Goal: Information Seeking & Learning: Compare options

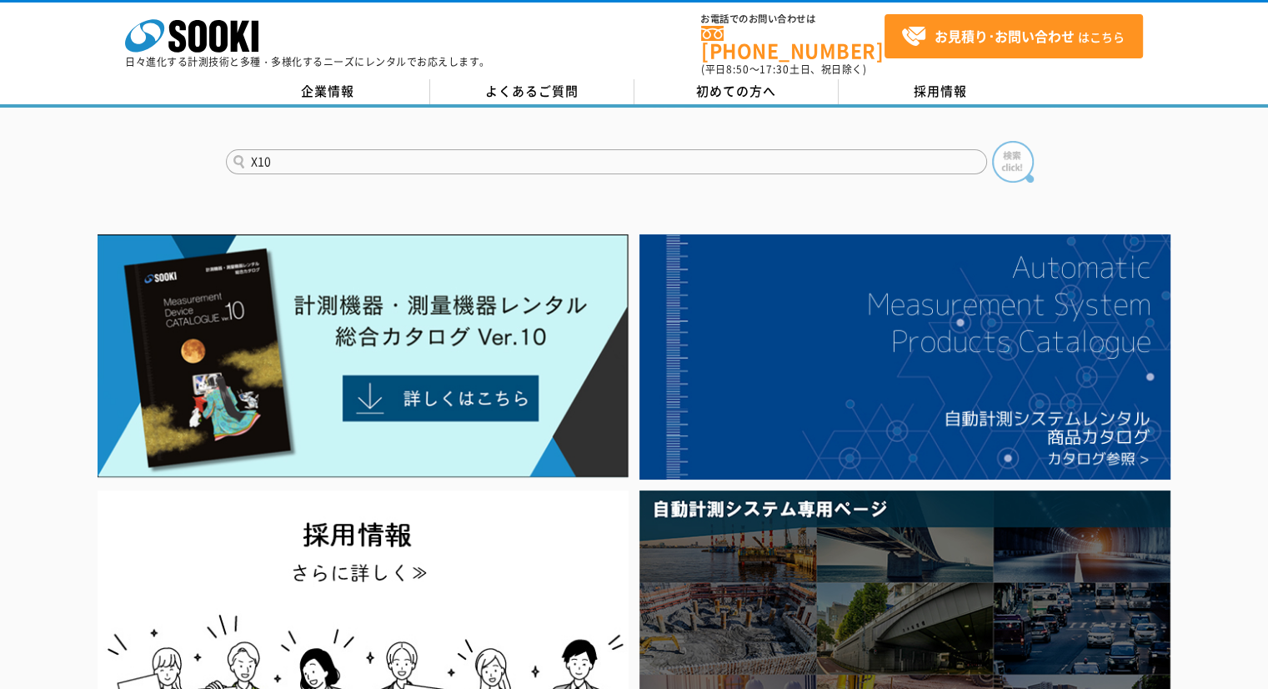
type input "X10"
click at [1019, 144] on img at bounding box center [1013, 162] width 42 height 42
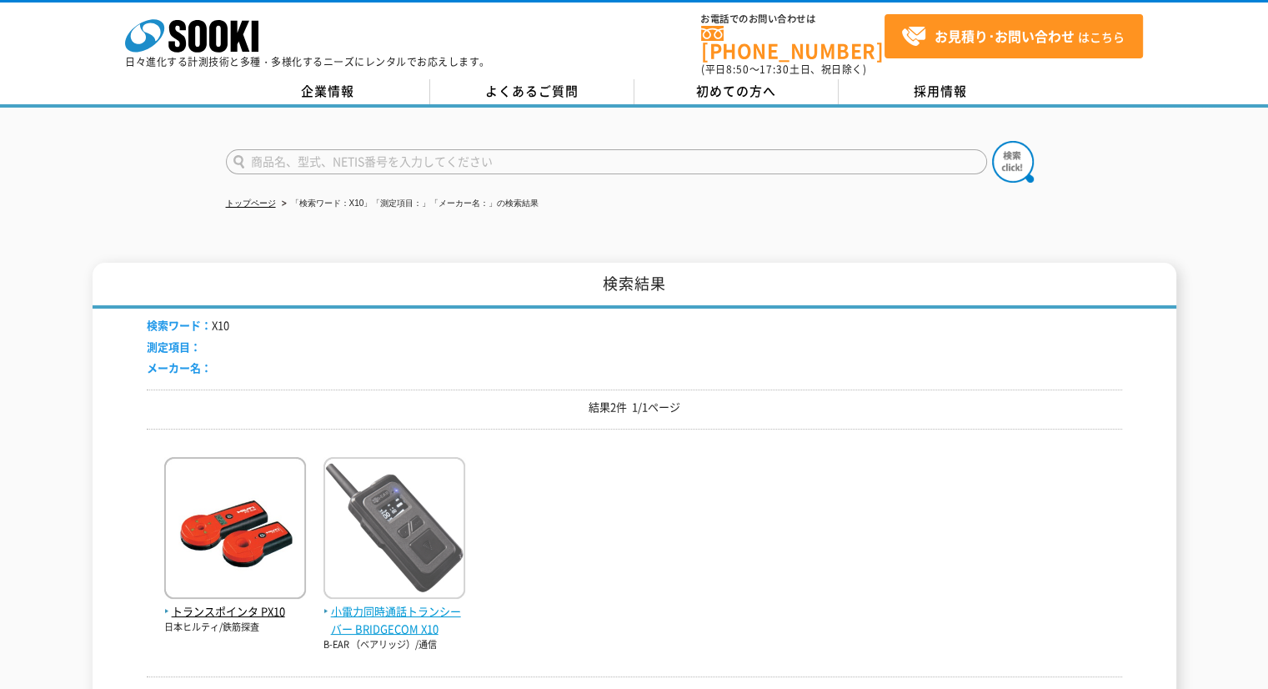
click at [411, 499] on img at bounding box center [395, 530] width 142 height 146
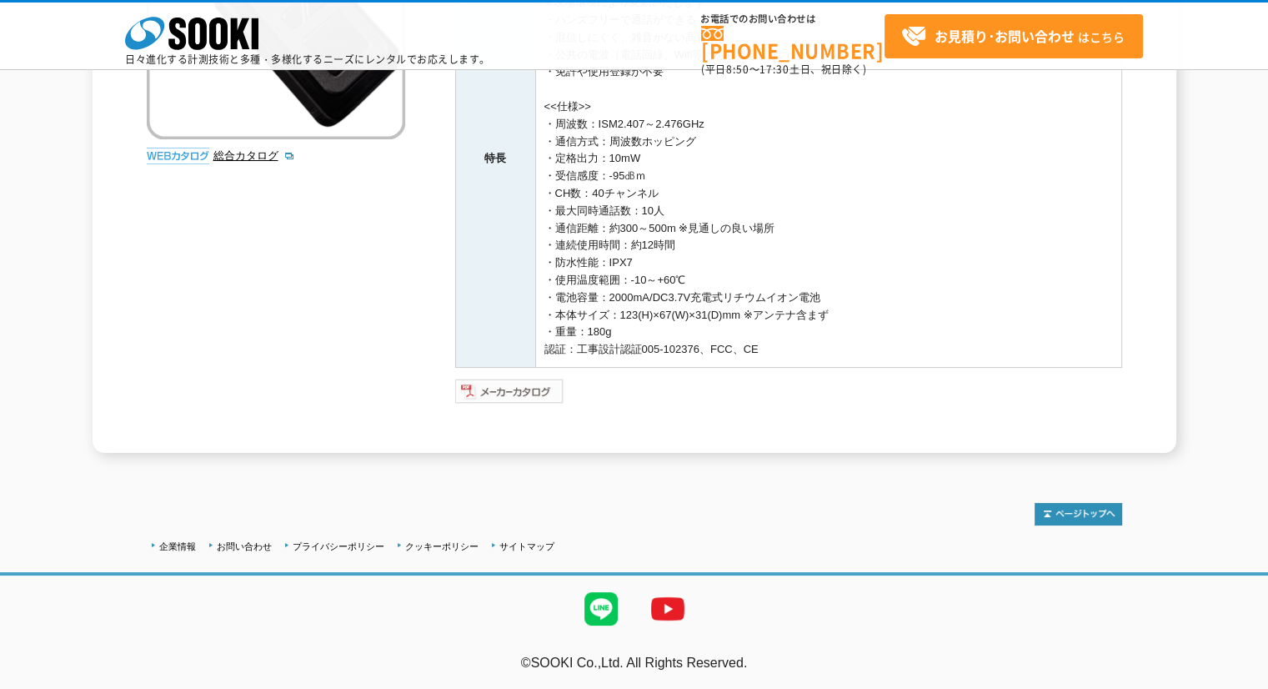
click at [539, 384] on img at bounding box center [509, 391] width 109 height 27
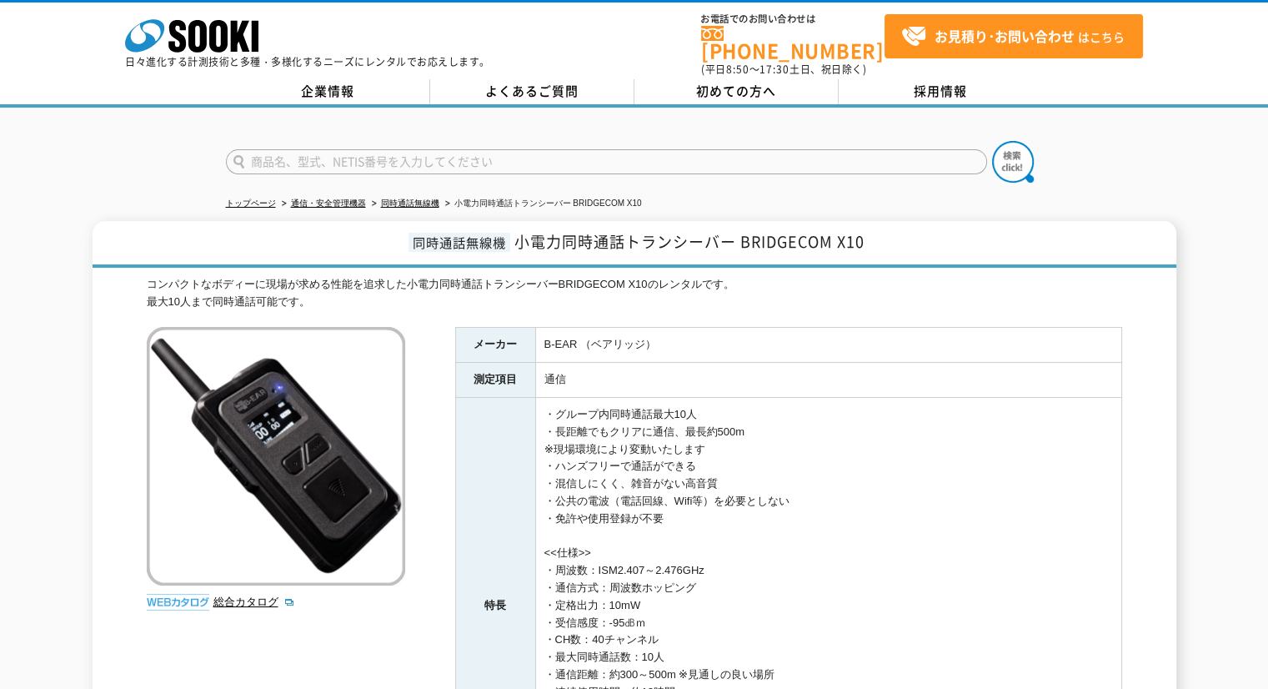
click at [576, 149] on input "text" at bounding box center [606, 161] width 761 height 25
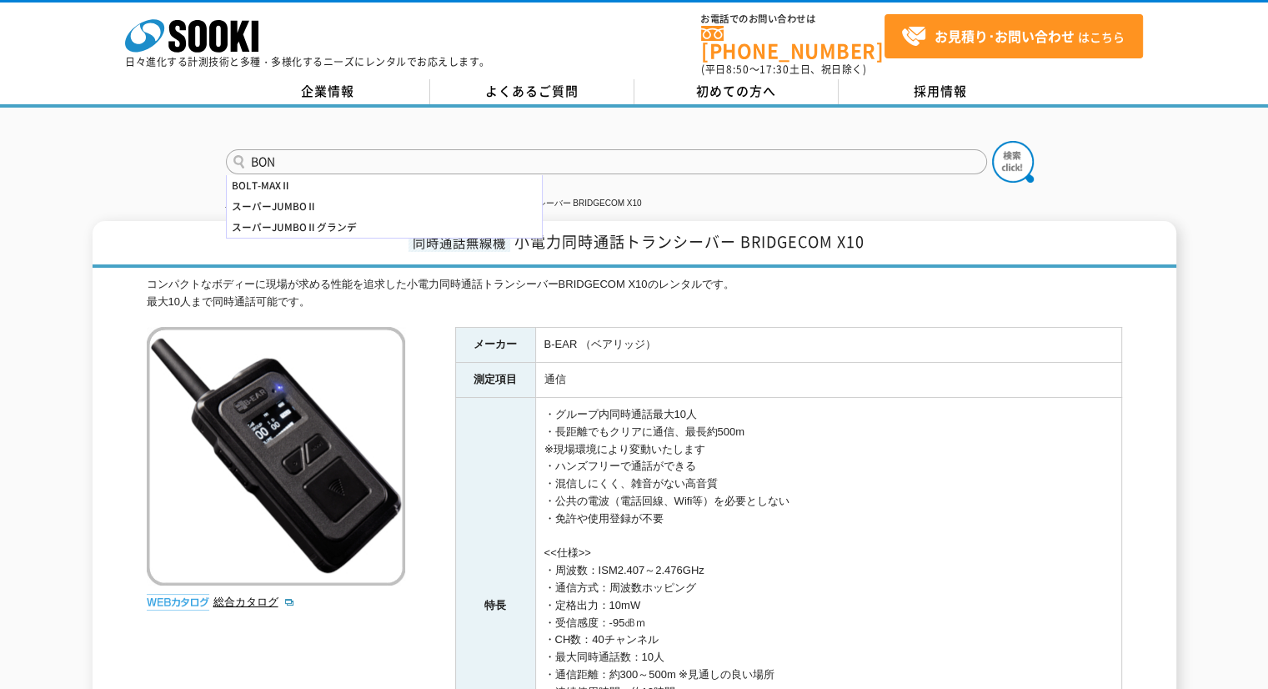
type input "BON"
click at [992, 141] on button at bounding box center [1013, 162] width 42 height 42
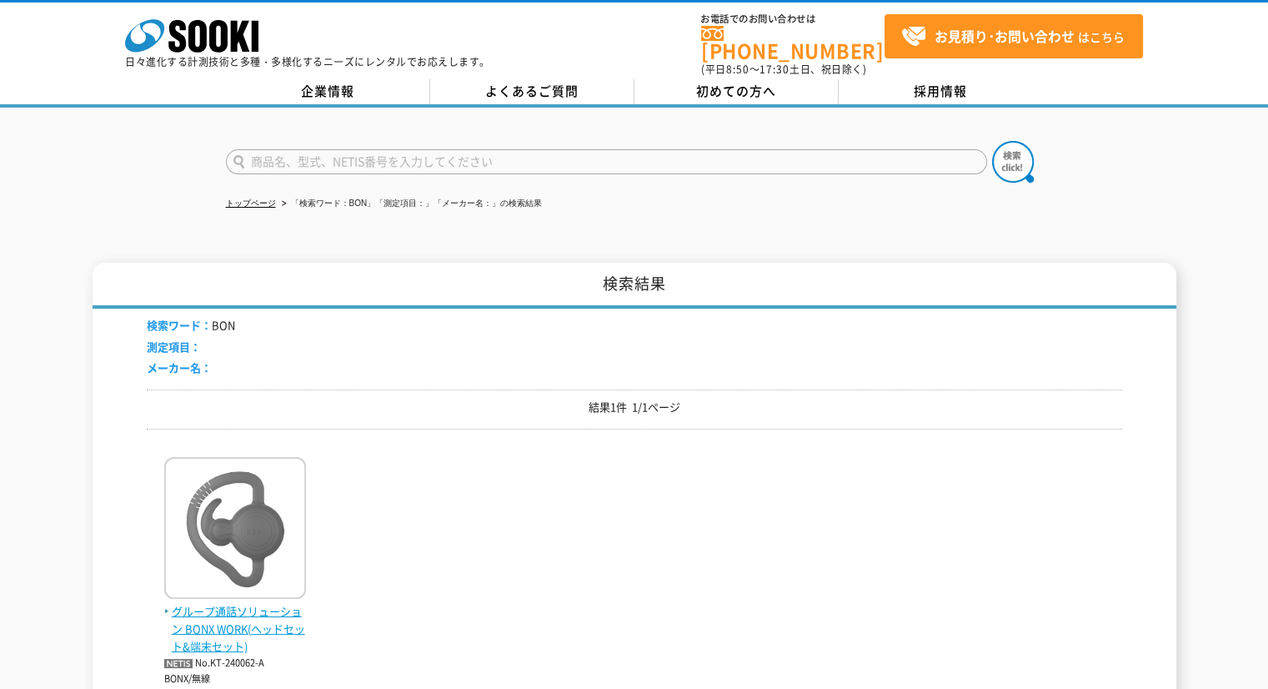
click at [207, 516] on img at bounding box center [235, 530] width 142 height 146
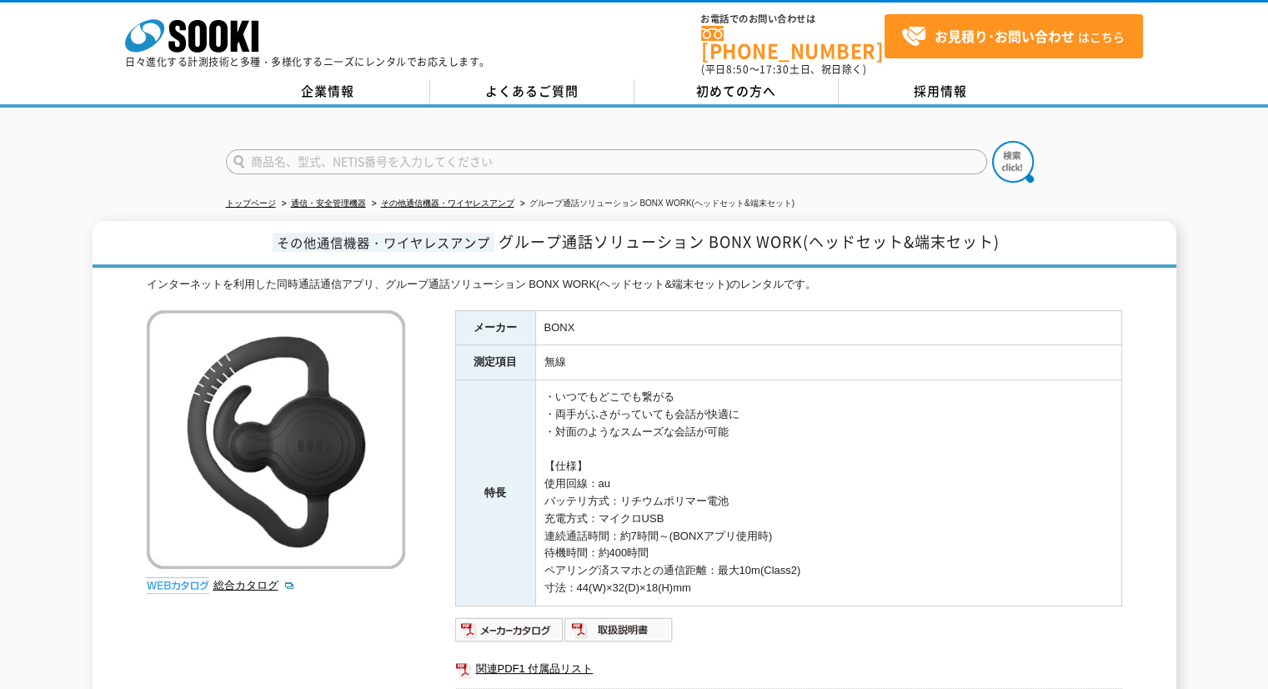
click at [896, 149] on input "text" at bounding box center [606, 161] width 761 height 25
type input "IP"
click at [992, 141] on button at bounding box center [1013, 162] width 42 height 42
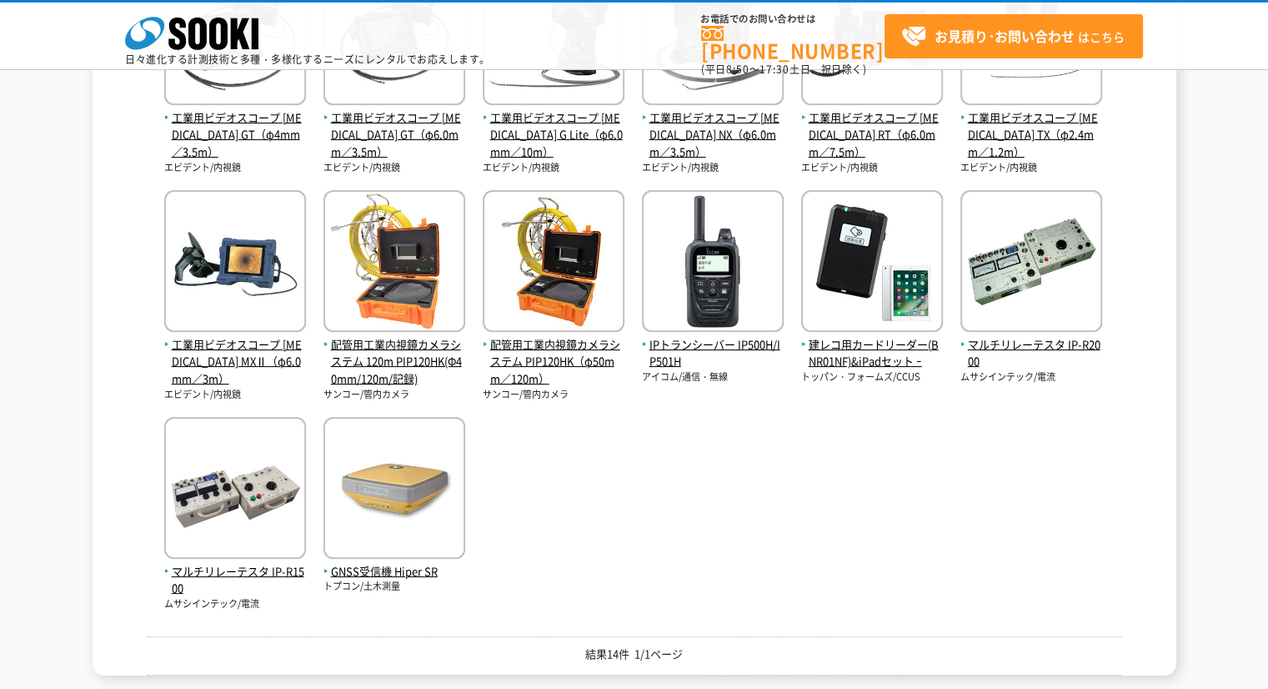
scroll to position [500, 0]
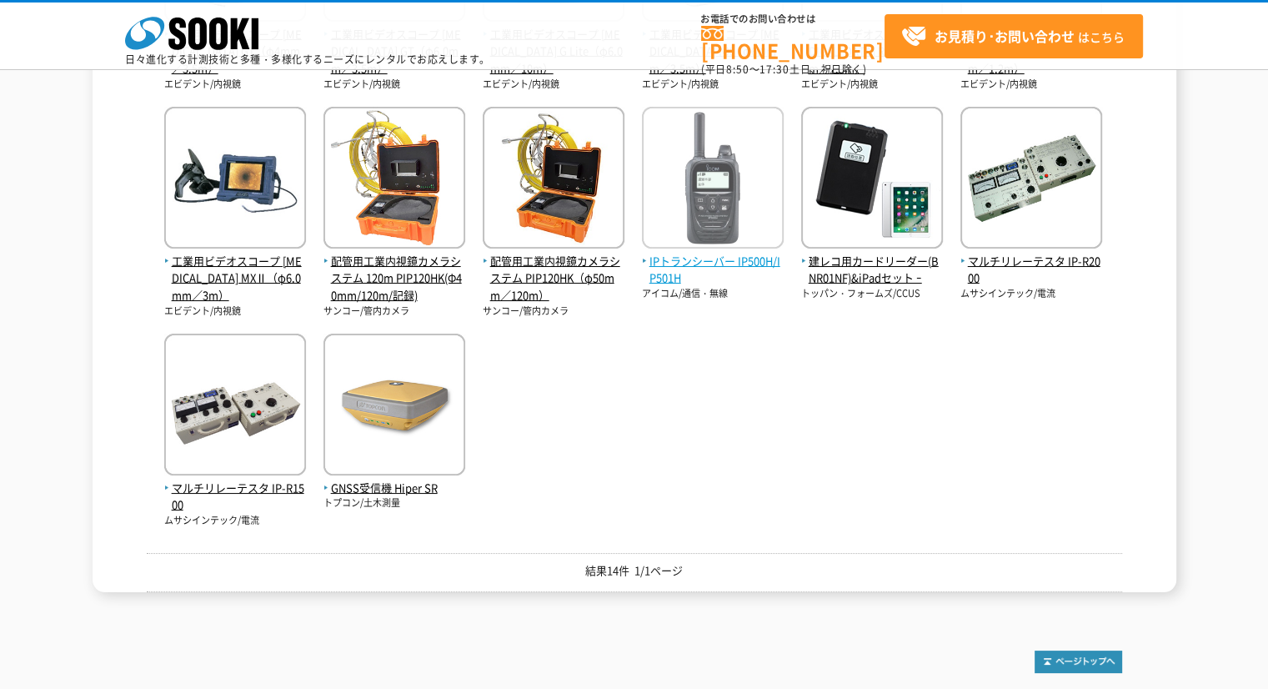
click at [736, 234] on img at bounding box center [713, 180] width 142 height 146
